Goal: Task Accomplishment & Management: Manage account settings

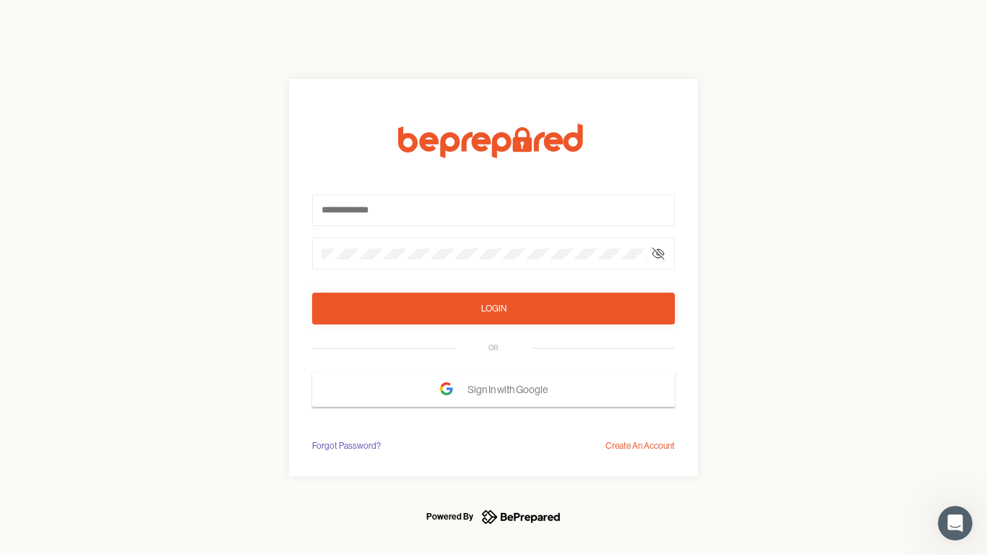
click at [493, 277] on form "Login OR Sign In with Google" at bounding box center [493, 265] width 363 height 283
click at [658, 254] on icon at bounding box center [658, 254] width 12 height 12
click at [493, 308] on div "Login" at bounding box center [493, 308] width 25 height 14
click at [493, 389] on span "Sign In with Google" at bounding box center [510, 389] width 87 height 26
click at [345, 446] on div "Forgot Password?" at bounding box center [346, 446] width 69 height 14
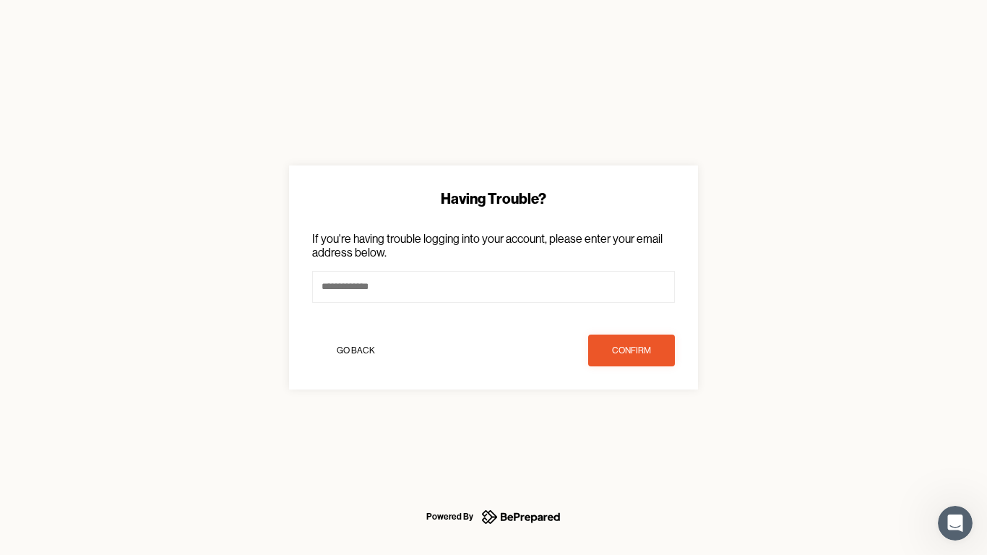
click at [640, 446] on div "Having Trouble? If you're having trouble logging into your account, please ente…" at bounding box center [493, 277] width 987 height 555
click at [955, 523] on icon "Open Intercom Messenger" at bounding box center [955, 523] width 24 height 24
